Goal: Information Seeking & Learning: Find specific fact

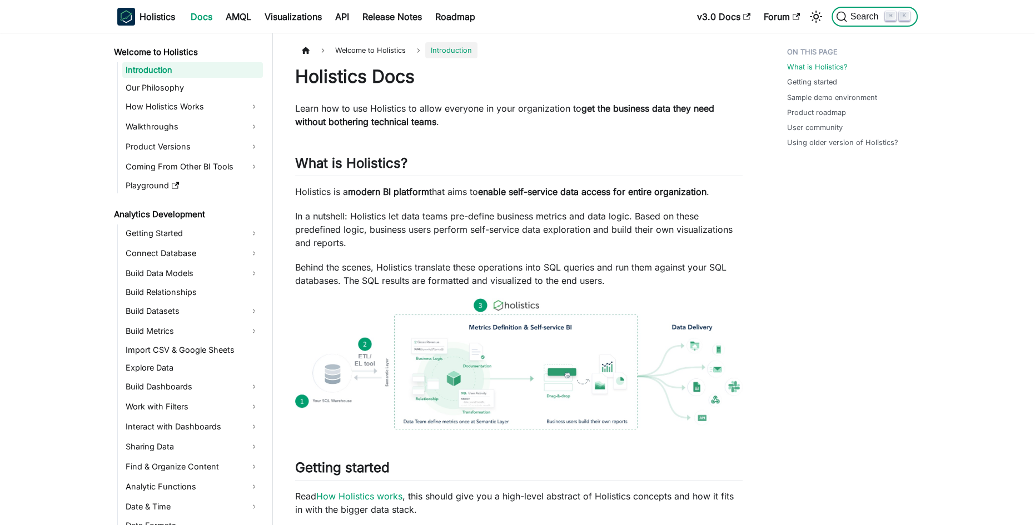
click at [869, 14] on span "Search" at bounding box center [866, 17] width 38 height 10
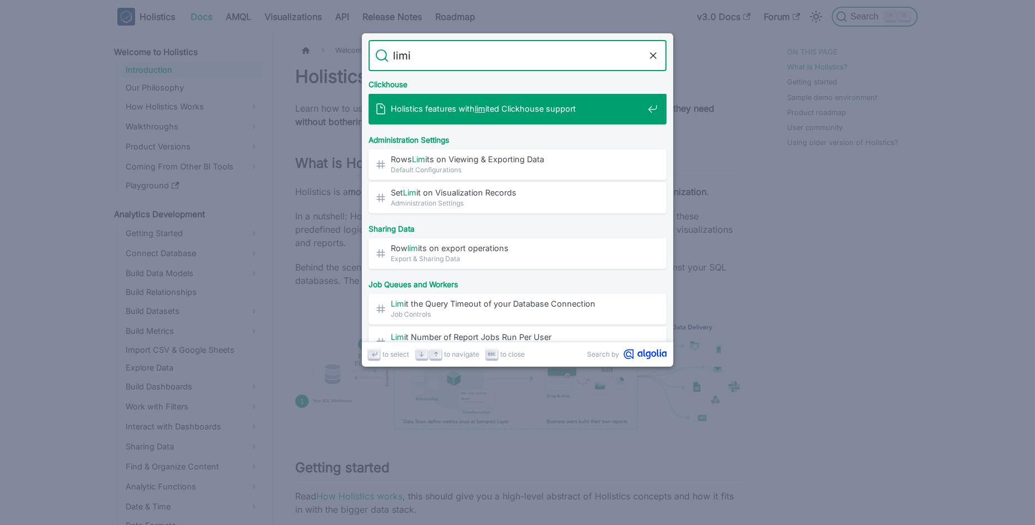
type input "limit"
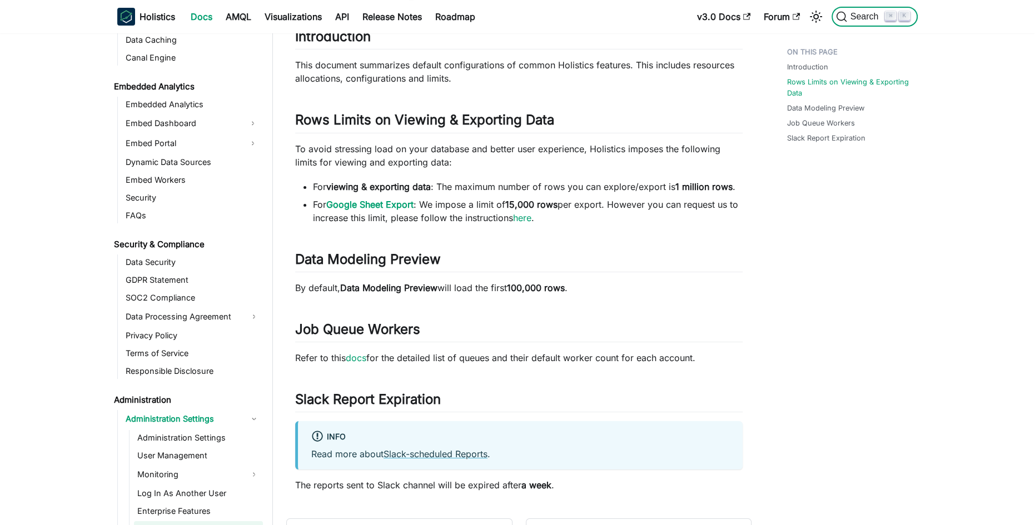
scroll to position [77, 0]
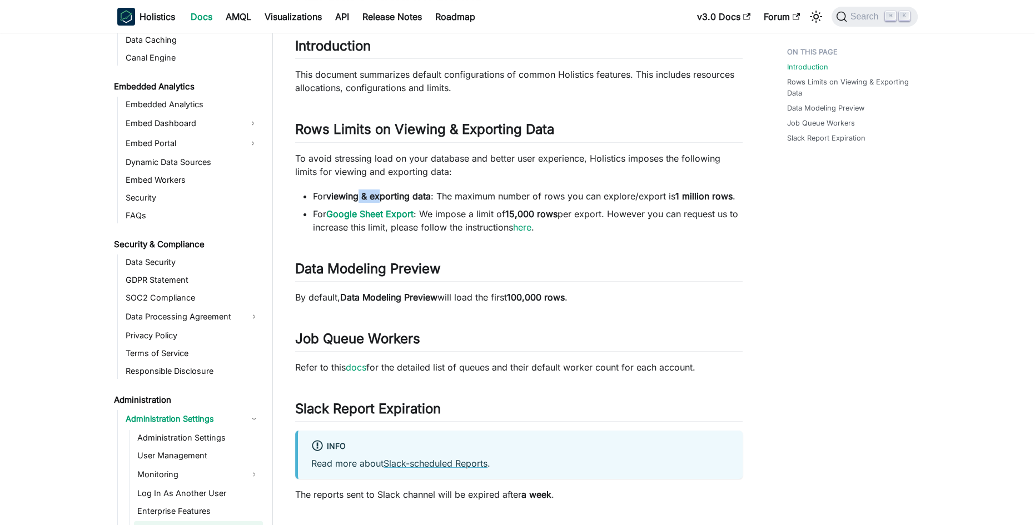
drag, startPoint x: 360, startPoint y: 199, endPoint x: 385, endPoint y: 199, distance: 25.0
click at [385, 199] on strong "viewing & exporting data" at bounding box center [378, 196] width 105 height 11
drag, startPoint x: 678, startPoint y: 197, endPoint x: 698, endPoint y: 197, distance: 20.6
click at [698, 197] on strong "1 million rows" at bounding box center [704, 196] width 57 height 11
